Goal: Task Accomplishment & Management: Manage account settings

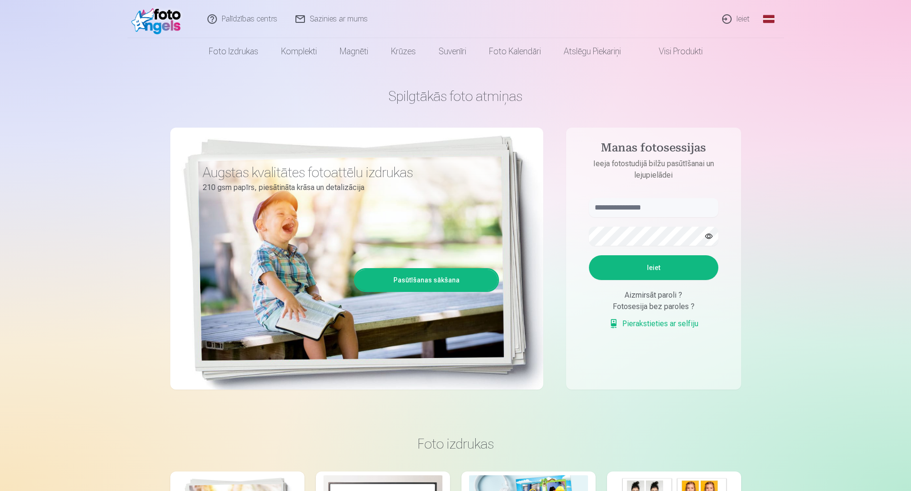
click at [744, 19] on link "Ieiet" at bounding box center [737, 19] width 46 height 38
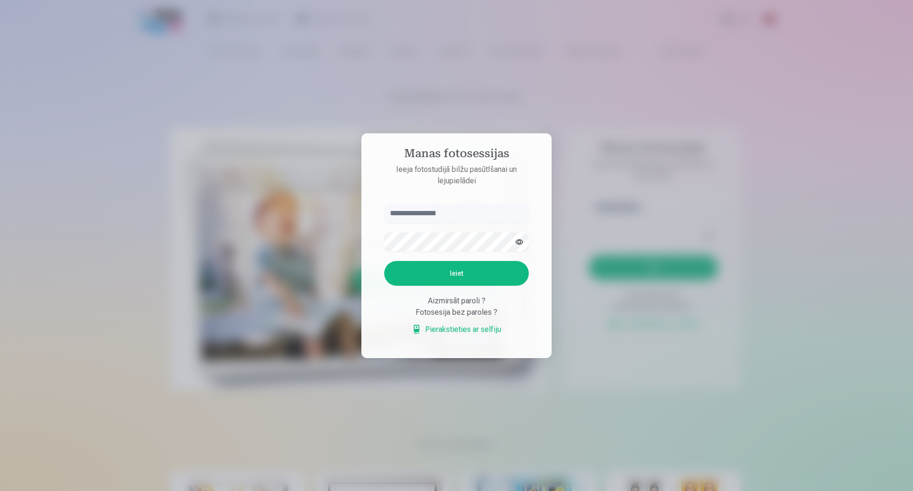
click at [591, 263] on div at bounding box center [456, 245] width 913 height 491
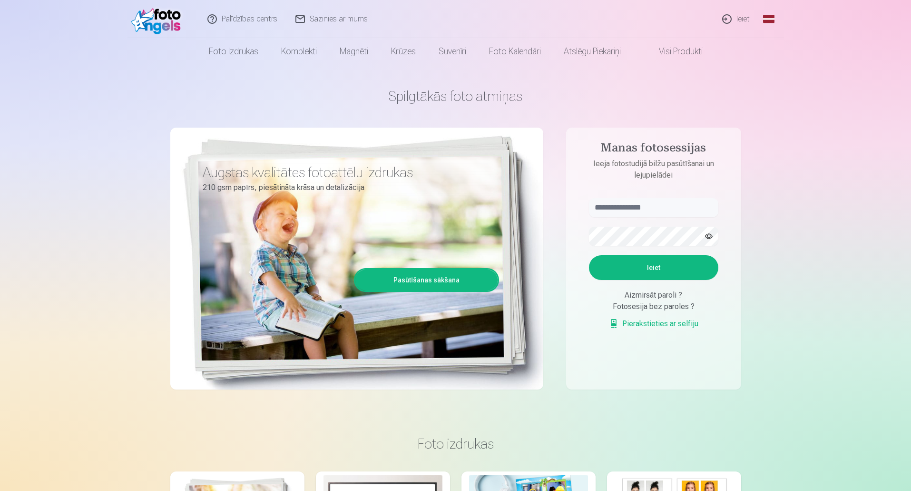
click at [740, 17] on link "Ieiet" at bounding box center [737, 19] width 46 height 38
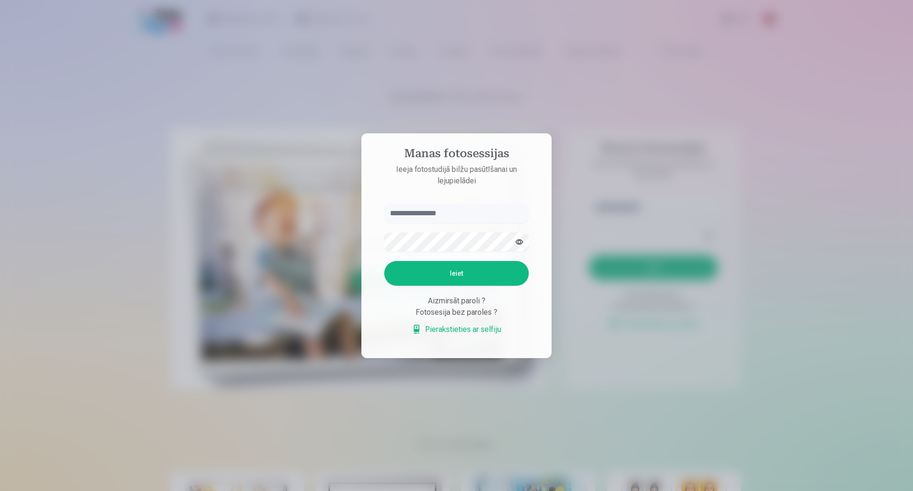
click at [433, 216] on input "text" at bounding box center [456, 213] width 145 height 19
type input "**********"
click at [478, 277] on button "Ieiet" at bounding box center [456, 273] width 145 height 25
click at [520, 233] on button "button" at bounding box center [519, 242] width 18 height 18
click at [463, 271] on button "Ieiet" at bounding box center [456, 273] width 145 height 25
